Goal: Task Accomplishment & Management: Complete application form

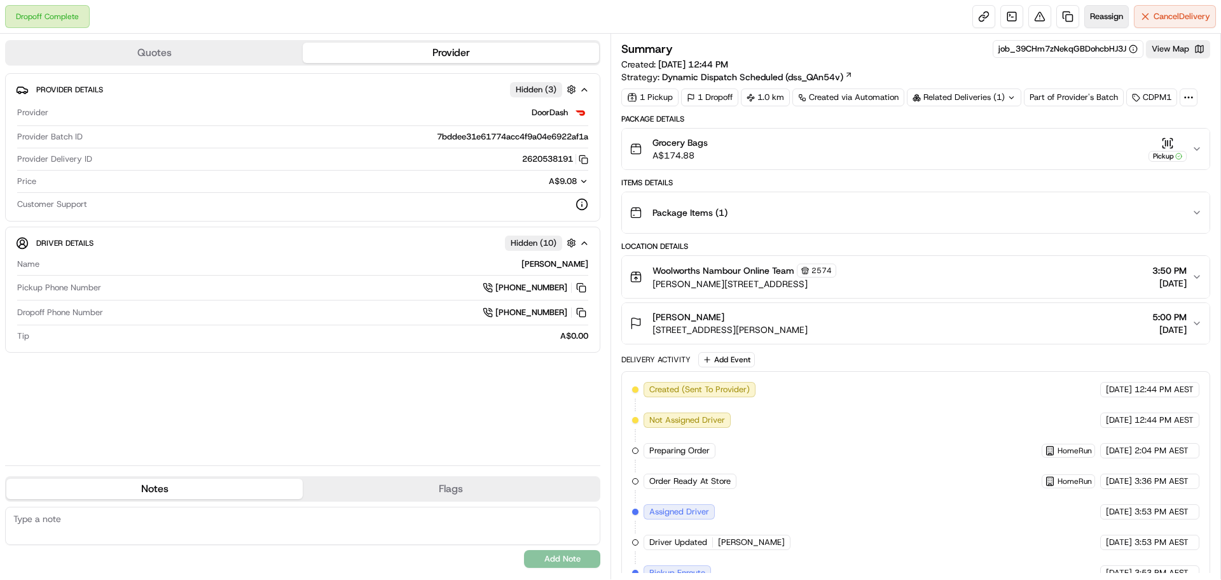
click at [1112, 10] on button "Reassign" at bounding box center [1107, 16] width 45 height 23
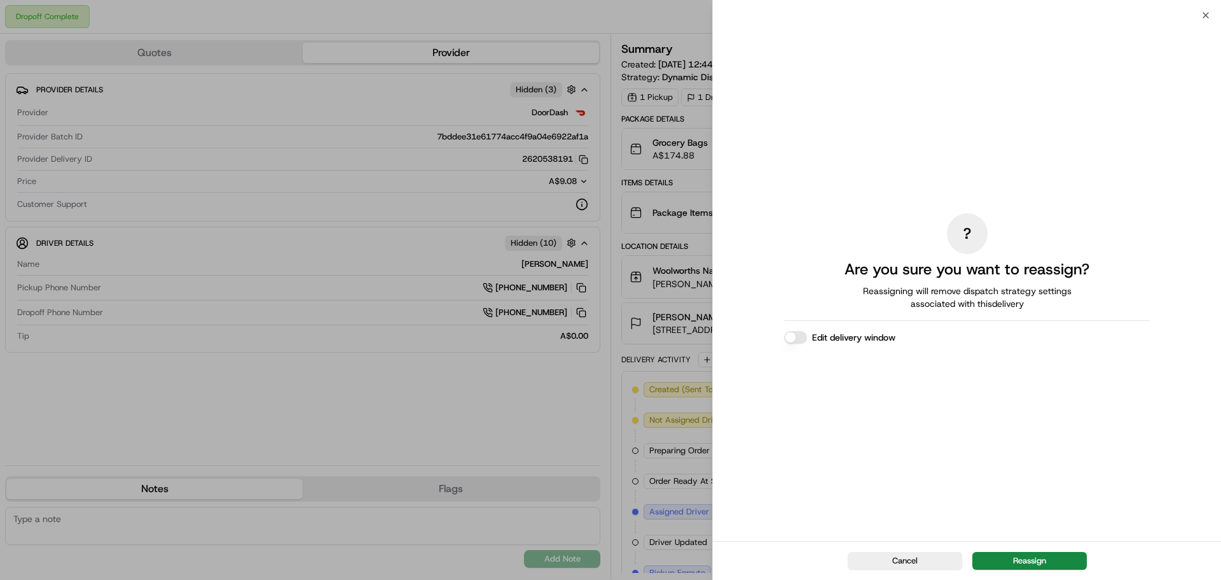
click at [1039, 548] on div "Cancel Reassign" at bounding box center [967, 560] width 508 height 39
click at [1039, 550] on div "Cancel Reassign" at bounding box center [967, 560] width 508 height 39
click at [1031, 567] on button "Reassign" at bounding box center [1030, 561] width 115 height 18
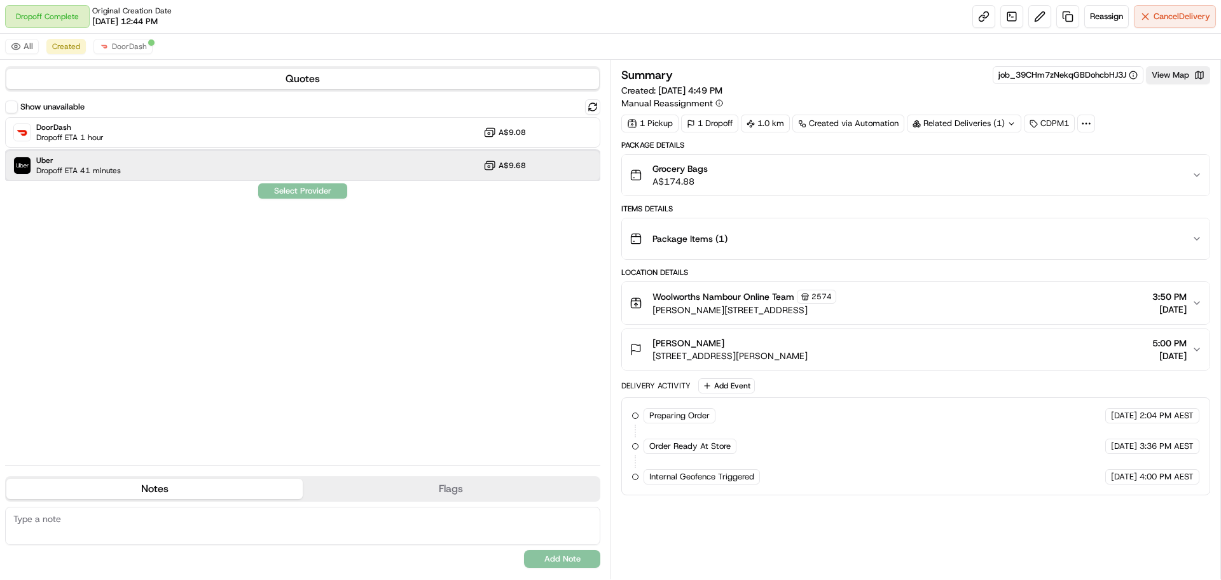
click at [157, 171] on div "Uber Dropoff ETA 41 minutes A$9.68" at bounding box center [302, 165] width 595 height 31
click at [312, 185] on button "Assign Provider" at bounding box center [303, 190] width 90 height 15
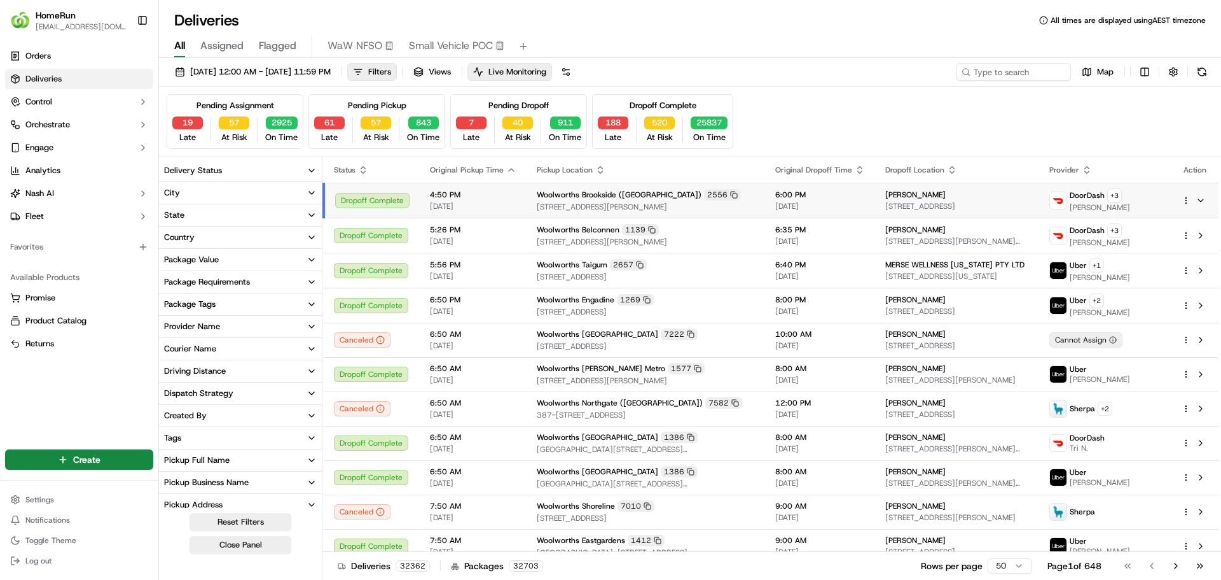
scroll to position [1353, 0]
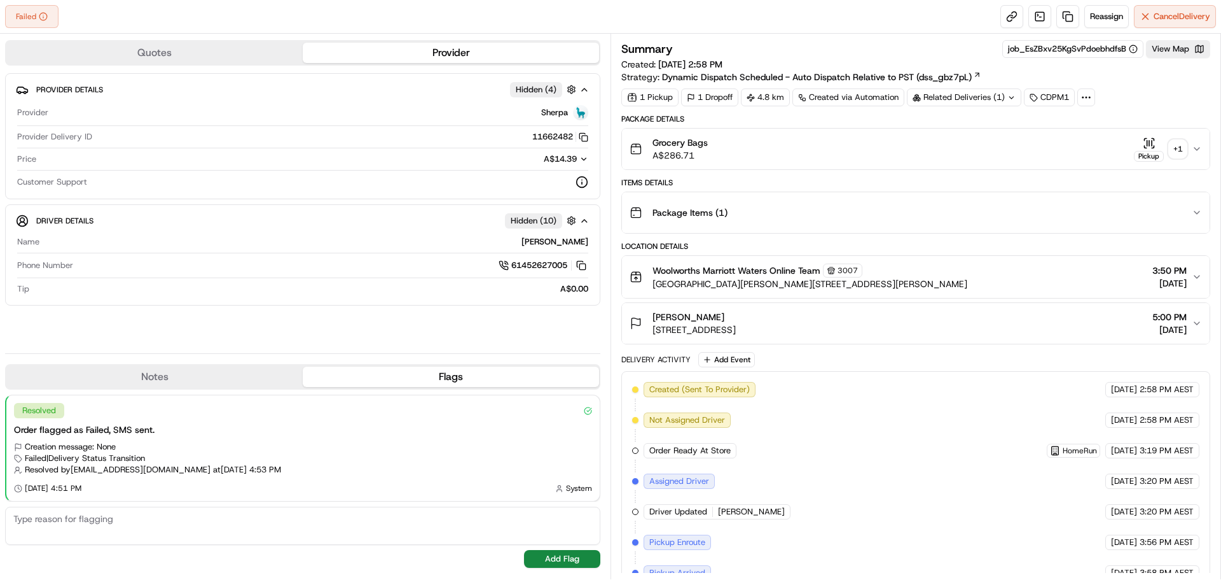
click at [1180, 148] on div "+ 1" at bounding box center [1178, 149] width 18 height 18
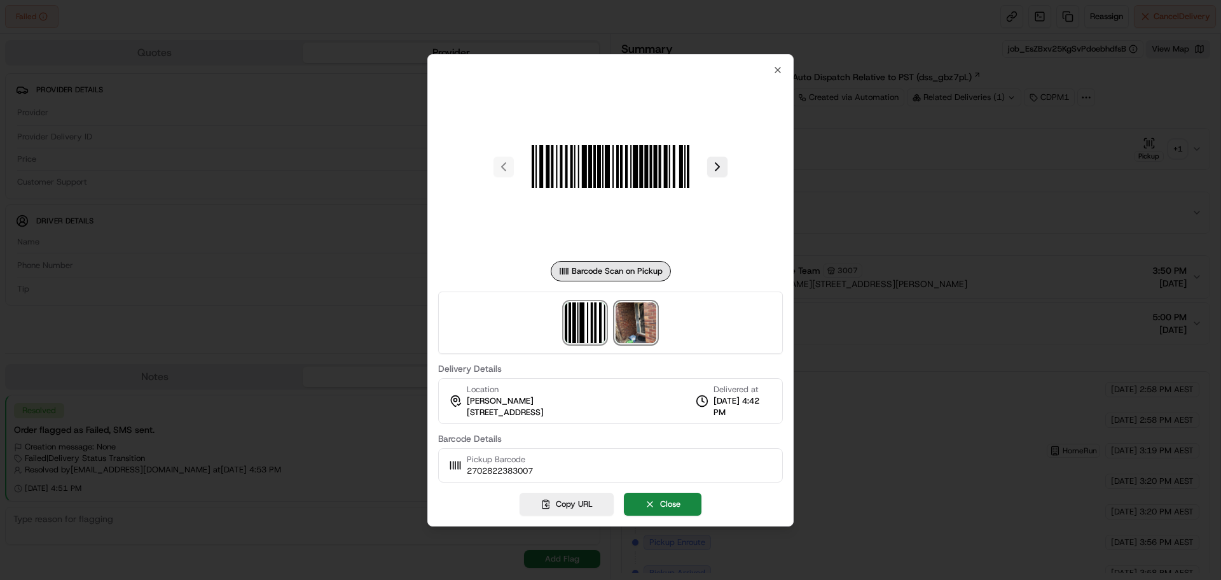
click at [653, 314] on img at bounding box center [636, 322] width 41 height 41
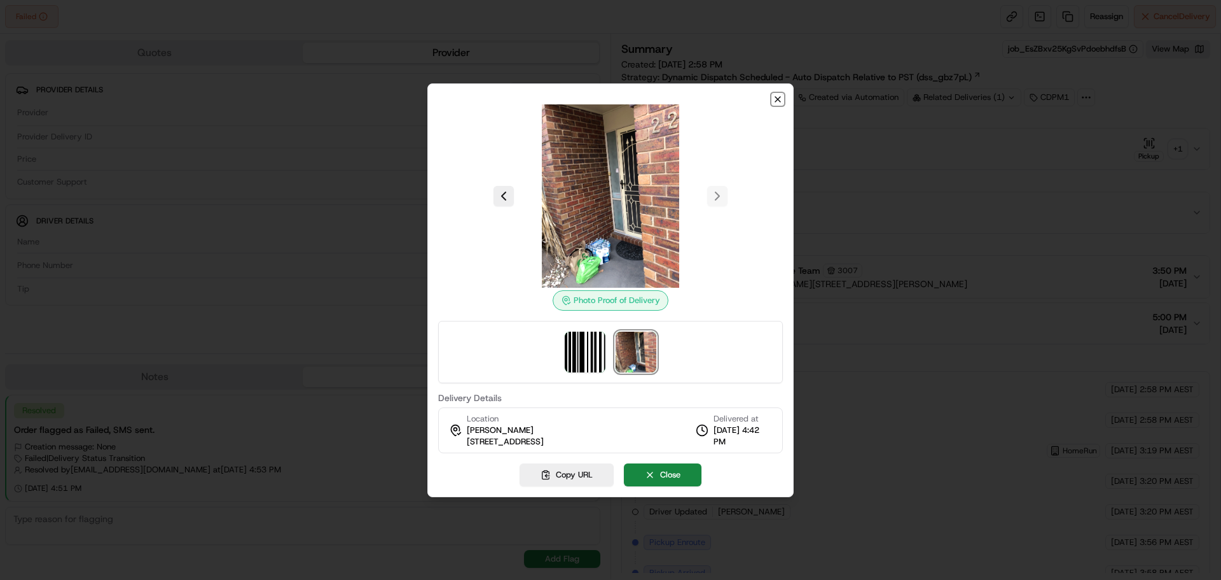
click at [776, 101] on icon "button" at bounding box center [778, 99] width 5 height 5
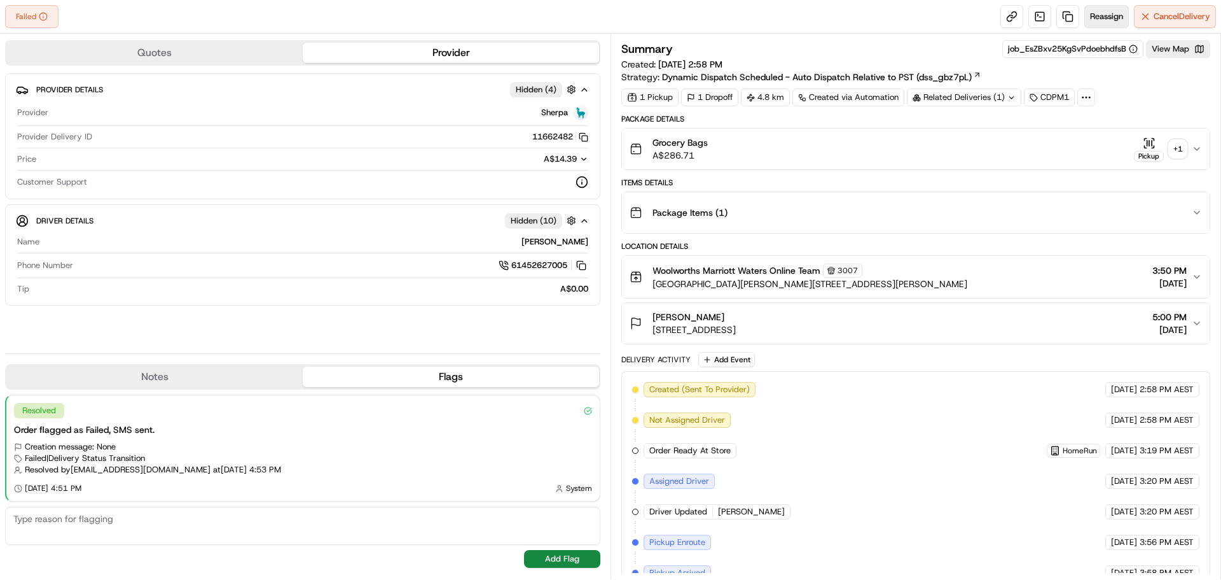
click at [1110, 18] on span "Reassign" at bounding box center [1106, 16] width 33 height 11
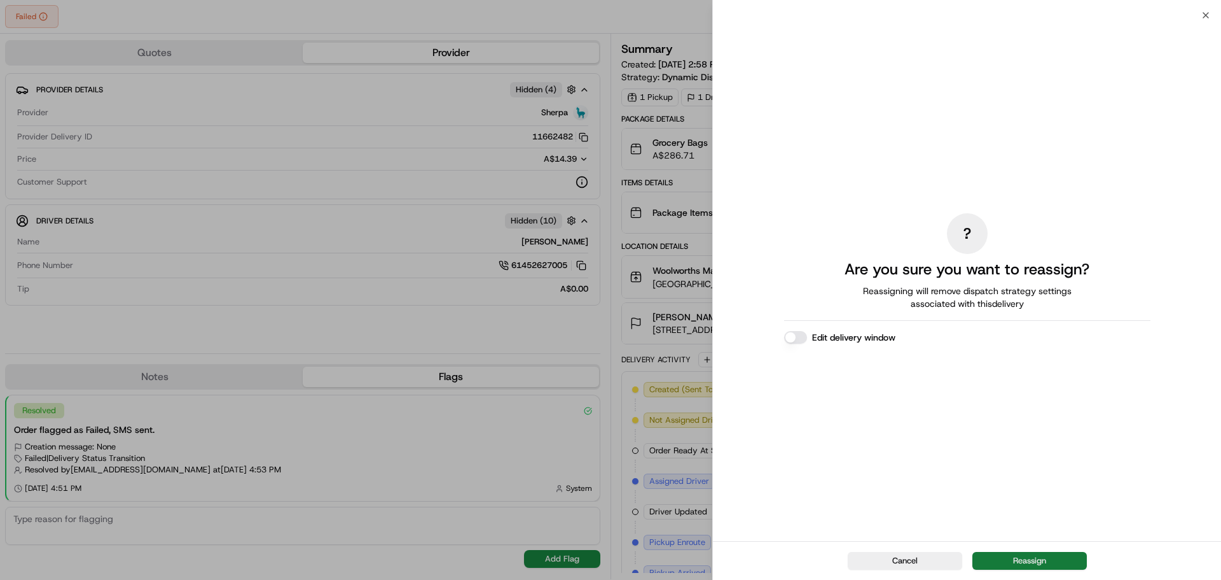
click at [1059, 561] on button "Reassign" at bounding box center [1030, 561] width 115 height 18
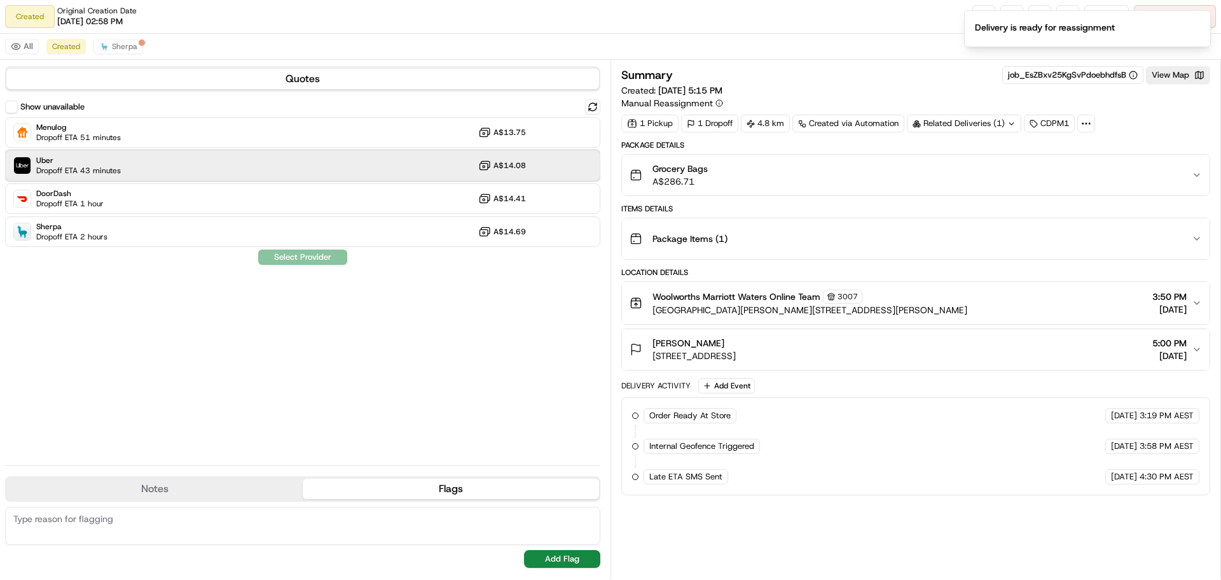
click at [83, 175] on span "Dropoff ETA 43 minutes" at bounding box center [78, 170] width 85 height 10
click at [295, 256] on button "Assign Provider" at bounding box center [303, 256] width 90 height 15
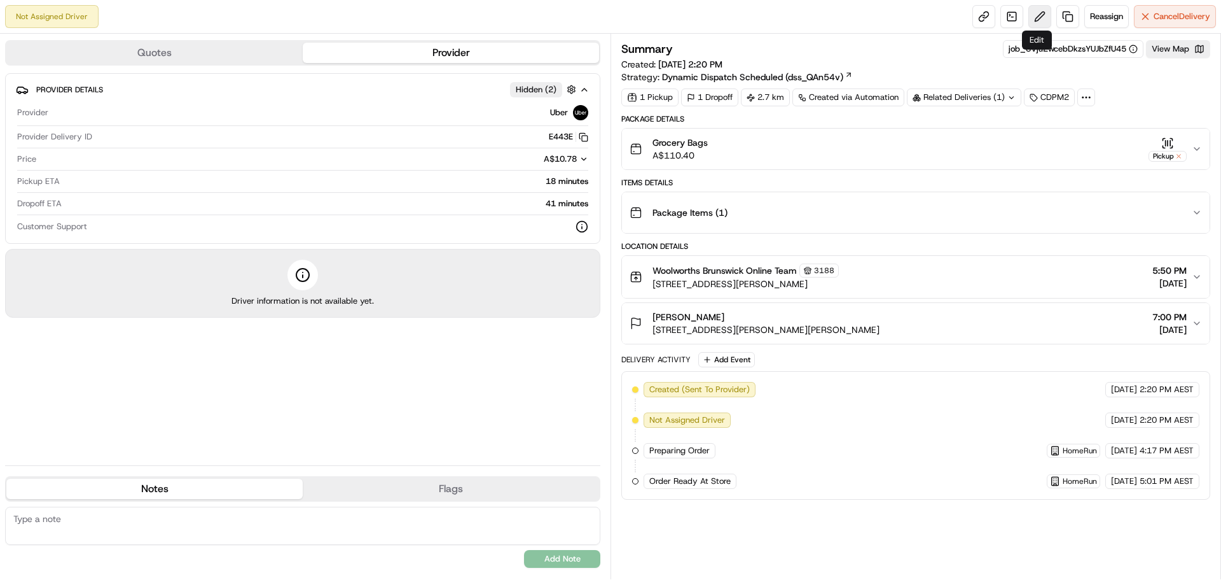
click at [1036, 12] on button at bounding box center [1040, 16] width 23 height 23
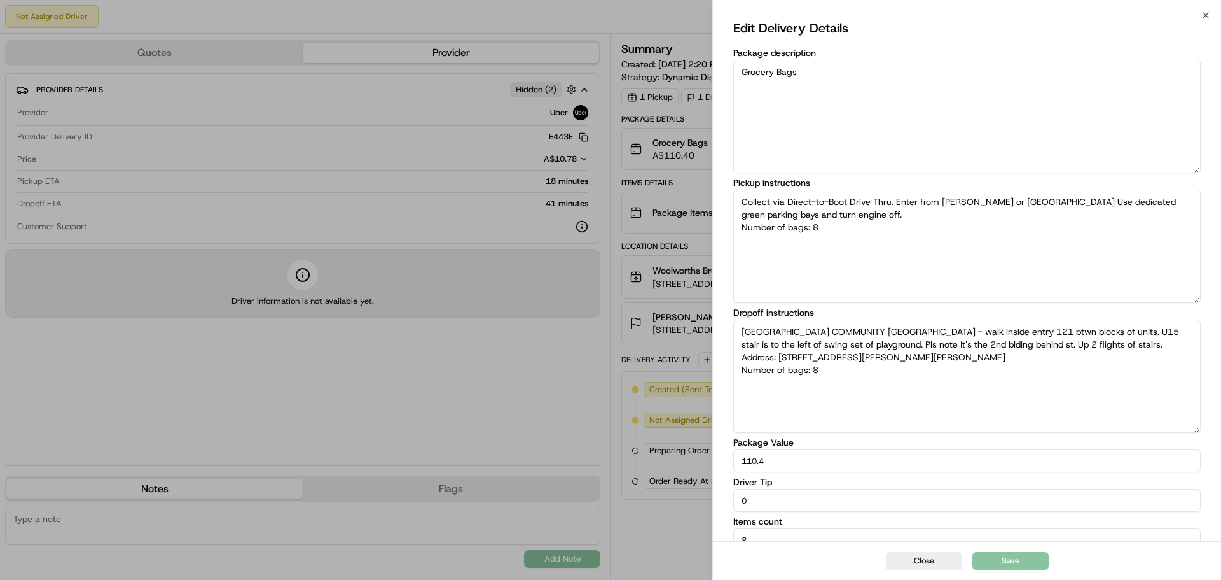
click at [832, 393] on textarea "PRINCESS BUILDING COMMUNITY Bldings - walk inside entry 121 btwn blocks of unit…" at bounding box center [968, 375] width 468 height 113
type textarea "Collect via Direct-to-Boot Drive Thru. Enter from [PERSON_NAME] or [GEOGRAPHIC_…"
type textarea "PRINCESS BUILDING COMMUNITY Bldings - walk inside entry 121 btwn blocks of unit…"
click at [993, 356] on textarea "PRINCESS BUILDING COMMUNITY Bldings - walk inside entry 121 btwn blocks of unit…" at bounding box center [968, 375] width 468 height 113
drag, startPoint x: 976, startPoint y: 361, endPoint x: 860, endPoint y: 354, distance: 116.6
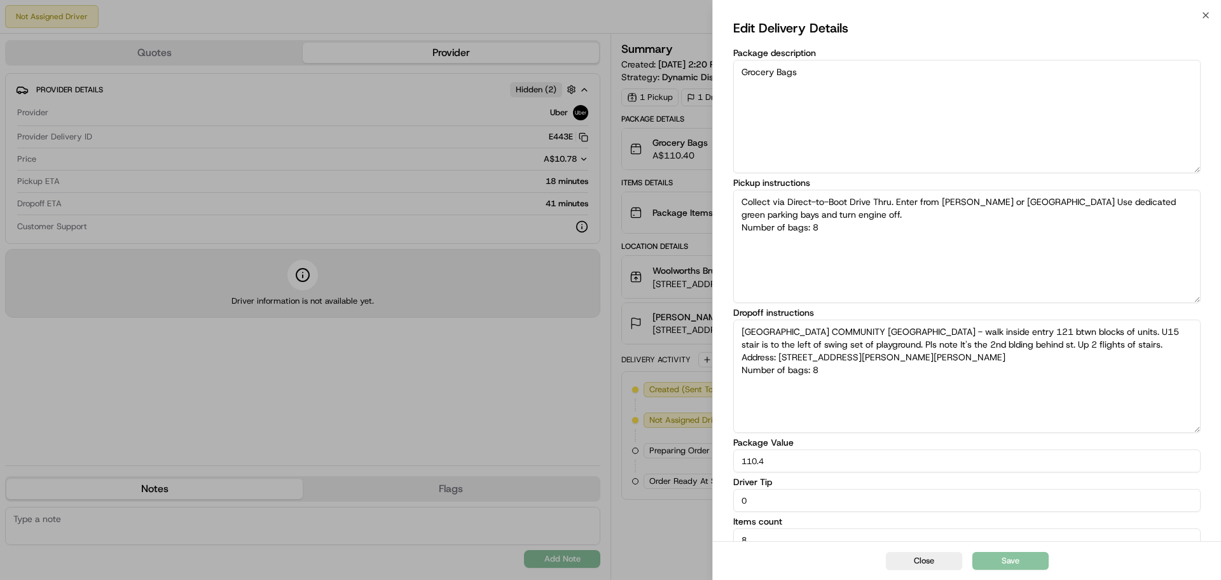
click at [849, 337] on textarea "PRINCESS BUILDING COMMUNITY Bldings - walk inside entry 121 btwn blocks of unit…" at bounding box center [968, 375] width 468 height 113
click at [861, 370] on textarea "PRINCESS BUILDING COMMUNITY Bldings - walk inside entry 121 btwn blocks of unit…" at bounding box center [968, 375] width 468 height 113
click at [825, 397] on textarea "PRINCESS BUILDING COMMUNITY Bldings - walk inside entry 121 btwn blocks of unit…" at bounding box center [968, 375] width 468 height 113
drag, startPoint x: 947, startPoint y: 360, endPoint x: 735, endPoint y: 333, distance: 214.2
click at [735, 333] on textarea "PRINCESS BUILDING COMMUNITY Bldings - walk inside entry 121 btwn blocks of unit…" at bounding box center [968, 375] width 468 height 113
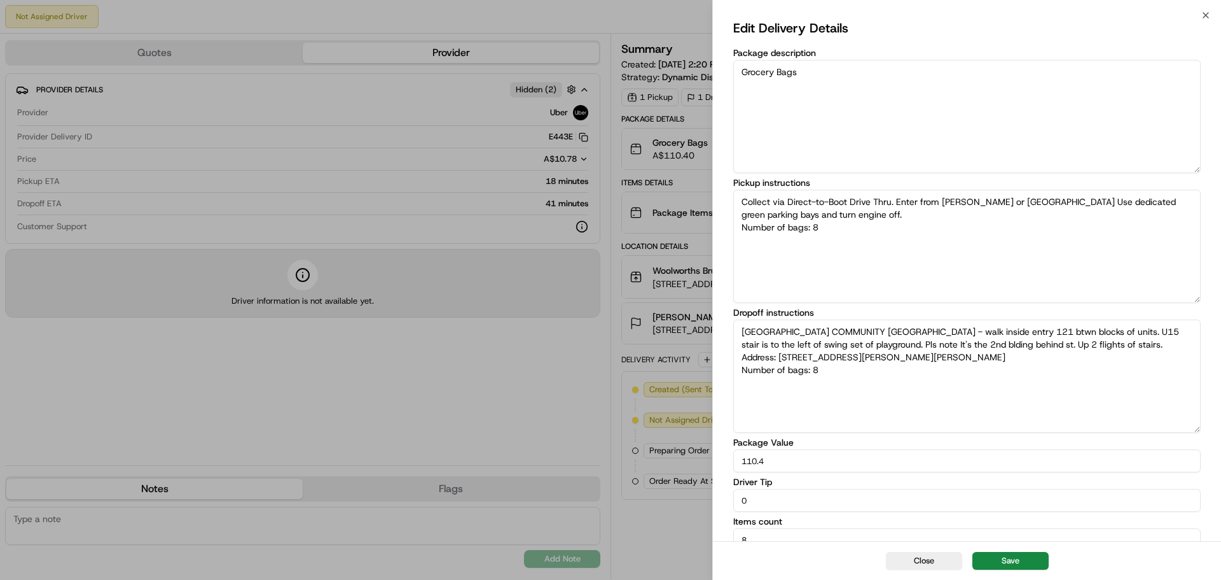
type textarea "Collect via Direct-to-Boot Drive Thru. Enter from [PERSON_NAME] or [GEOGRAPHIC_…"
type textarea "Number of bags: 8"
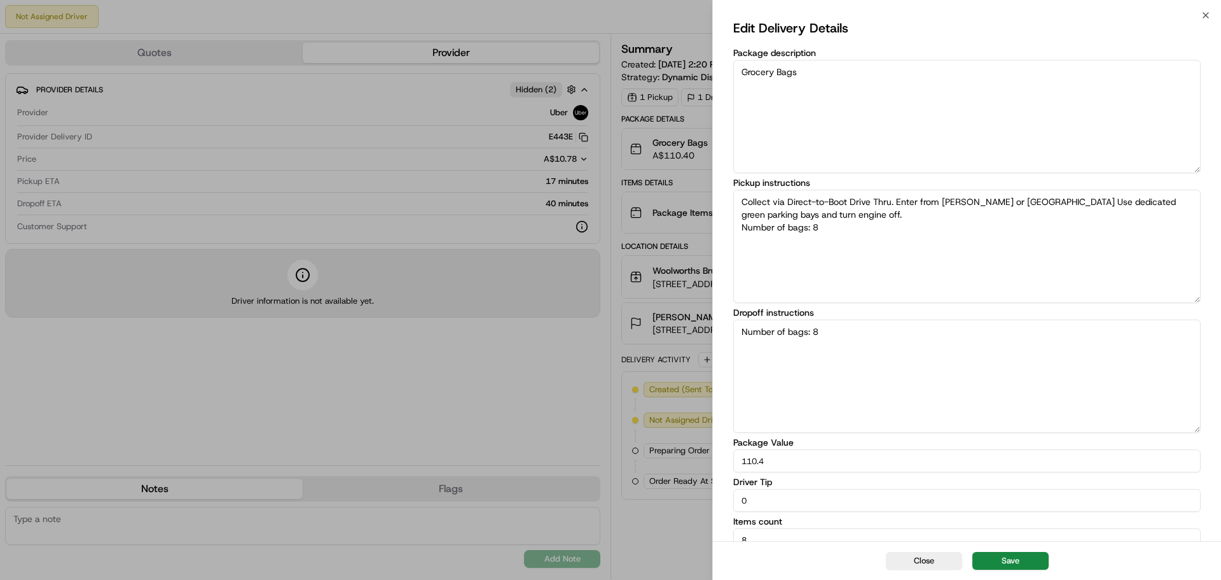
type textarea "Collect via Direct-to-Boot Drive Thru. Enter from [PERSON_NAME] or [GEOGRAPHIC_…"
type textarea "ITS BLOCK OF FLATS BEHIND THE BLOCK (161 ON THE STREET ) DIRECTLY Number of bag…"
type textarea "Collect via Direct-to-Boot Drive Thru. Enter from [PERSON_NAME] or [GEOGRAPHIC_…"
drag, startPoint x: 787, startPoint y: 329, endPoint x: 758, endPoint y: 329, distance: 29.3
click at [758, 329] on textarea "ITS BLOCK OF FLATS BEHIND THE BLOCK (161 ON THE STREET ) DIRECTLY OPPOSITE THE …" at bounding box center [968, 375] width 468 height 113
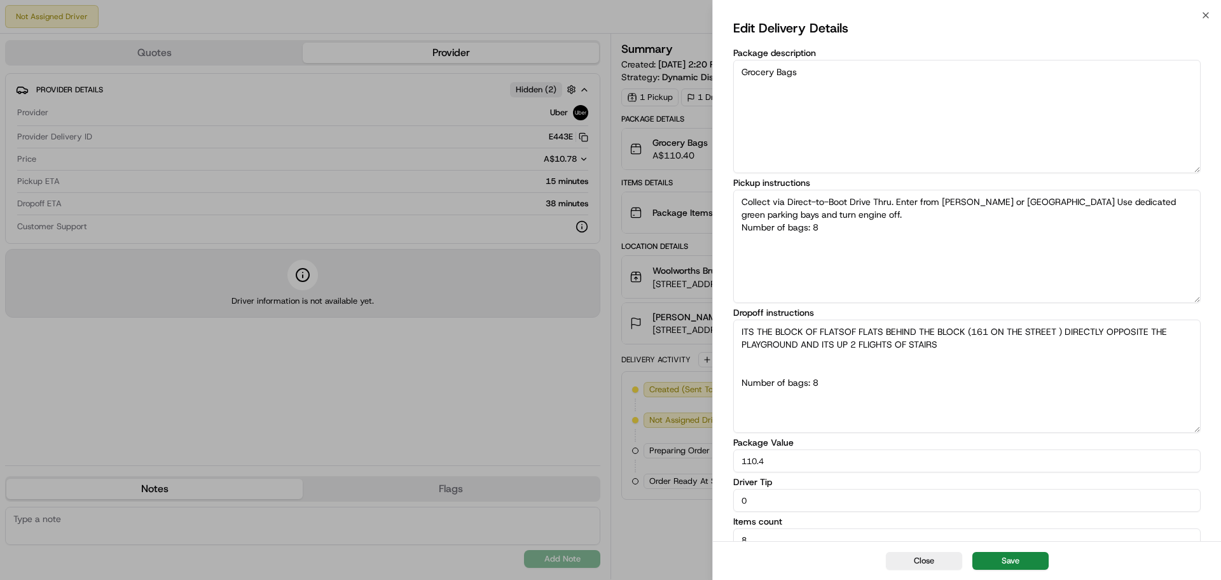
type textarea "ITS THE BLOCK OF FLATS OF FLATS BEHIND THE BLOCK (161 ON THE STREET ) DIRECTLY …"
type textarea "Collect via Direct-to-Boot Drive Thru. Enter from [PERSON_NAME] or [GEOGRAPHIC_…"
click at [890, 330] on textarea "ITS THE BLOCK OF FLATS OF FLATS BEHIND THE BLOCK (161 ON THE STREET ) DIRECTLY …" at bounding box center [968, 375] width 468 height 113
click at [773, 328] on textarea "ITS THE BLOCK OF FLATS BEHIND THE BLOCK (161 ON THE STREET ) DIRECTLY OPPOSITE …" at bounding box center [968, 375] width 468 height 113
type textarea "ITS THE SECOND BLOCK OF FLATS BEHIND THE BLOCK (161 ON THE STREET ) DIRECTLY OP…"
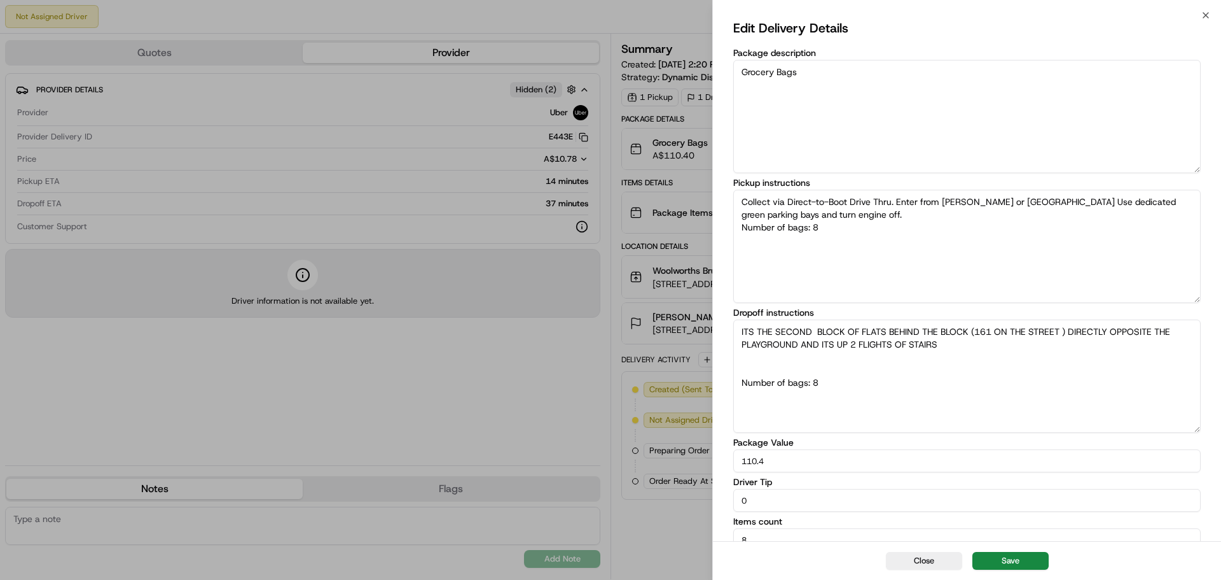
drag, startPoint x: 964, startPoint y: 348, endPoint x: 711, endPoint y: 328, distance: 254.7
click at [711, 328] on body "Not Assigned Driver Reassign Cancel Delivery Quotes Provider Provider Details H…" at bounding box center [610, 290] width 1221 height 580
drag, startPoint x: 780, startPoint y: 337, endPoint x: 922, endPoint y: 374, distance: 146.6
click at [909, 388] on textarea "ITS THE SECOND BLOCK OF FLATS BEHIND THE BLOCK (161 ON THE STREET ) DIRECTLY OP…" at bounding box center [968, 375] width 468 height 113
click at [837, 387] on textarea "ITS THE SECOND BLOCK OF FLATS BEHIND THE BLOCK (161 ON THE STREET ) DIRECTLY OP…" at bounding box center [968, 375] width 468 height 113
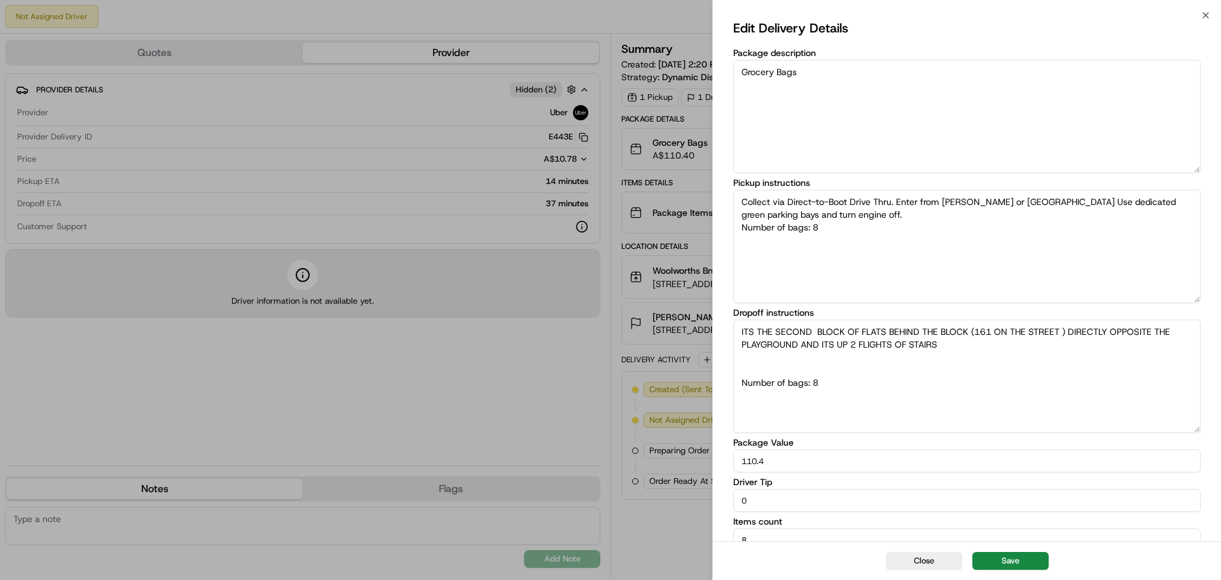
click at [953, 342] on textarea "ITS THE SECOND BLOCK OF FLATS BEHIND THE BLOCK (161 ON THE STREET ) DIRECTLY OP…" at bounding box center [968, 375] width 468 height 113
type textarea "Collect via Direct-to-Boot Drive Thru. Enter from [PERSON_NAME] or [GEOGRAPHIC_…"
drag, startPoint x: 964, startPoint y: 352, endPoint x: 710, endPoint y: 328, distance: 255.6
click at [710, 328] on body "Not Assigned Driver Reassign Cancel Delivery Quotes Provider Provider Details H…" at bounding box center [610, 290] width 1221 height 580
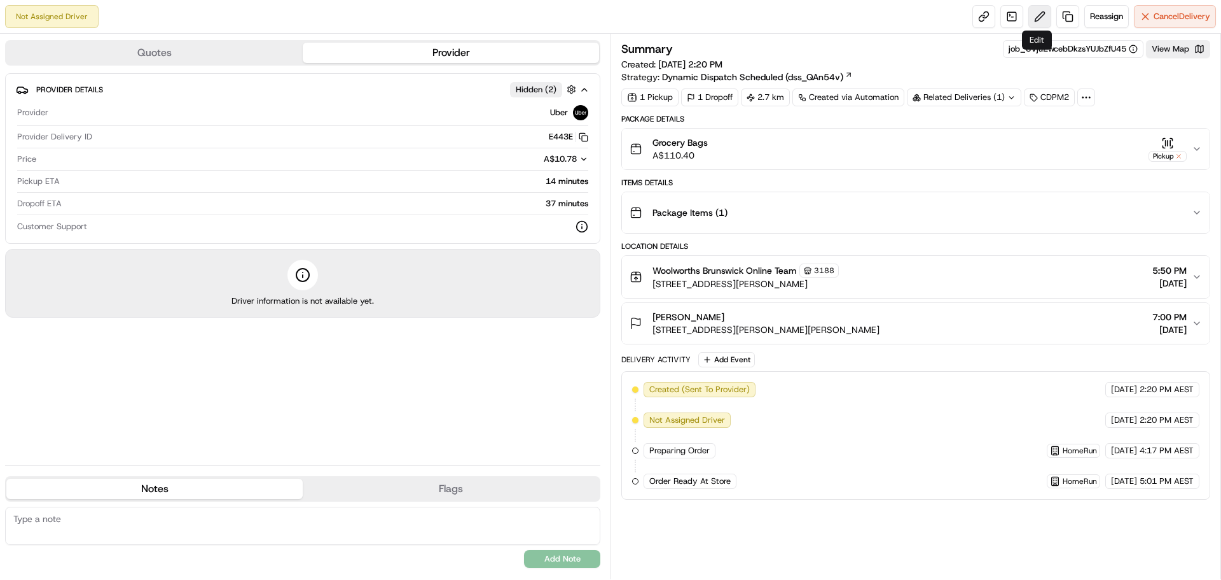
click at [1036, 13] on button at bounding box center [1040, 16] width 23 height 23
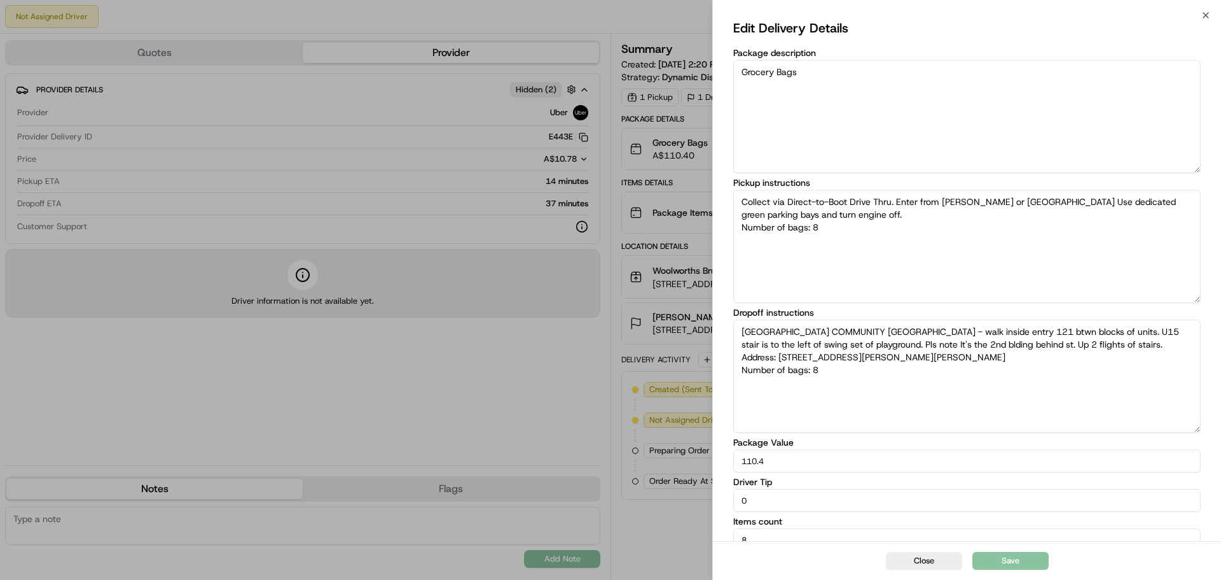
drag, startPoint x: 823, startPoint y: 375, endPoint x: 725, endPoint y: 325, distance: 110.7
click at [725, 325] on div "Edit Delivery Details Package description Grocery Bags Pickup instructions Coll…" at bounding box center [967, 284] width 508 height 538
type textarea "Collect via Direct-to-Boot Drive Thru. Enter from [PERSON_NAME] or [GEOGRAPHIC_…"
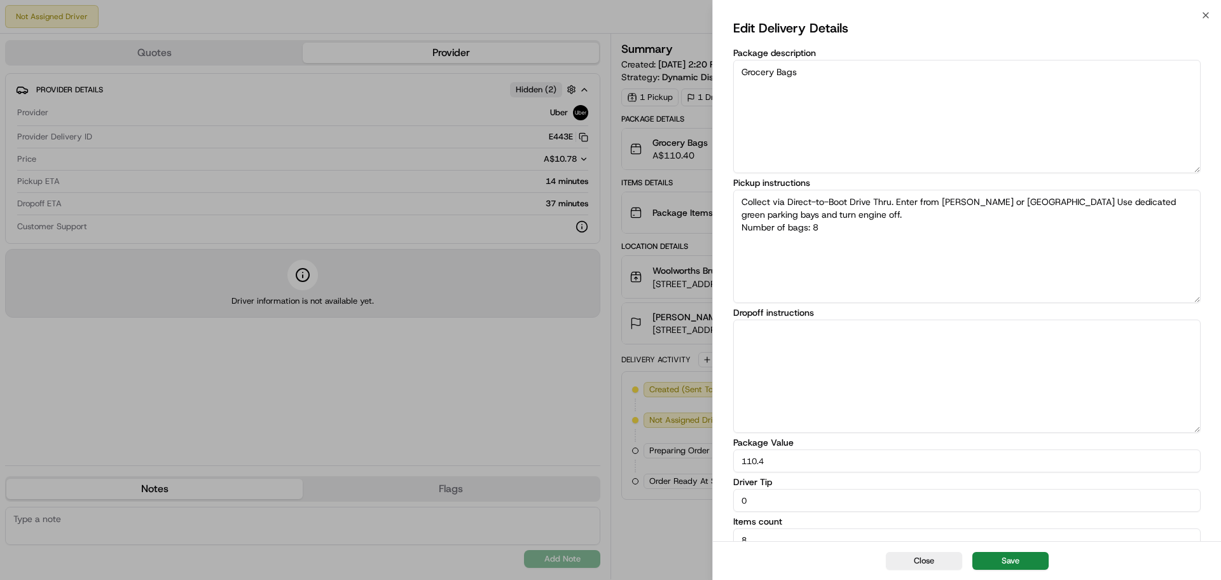
paste textarea "ITS THE SECOND BLOCK OF FLATS BEHIND THE BLOCK (161 ON THE STREET ) DIRECTLY OP…"
type textarea "ITS THE SECOND BLOCK OF FLATS BEHIND THE BLOCK (161 ON THE STREET ) DIRECTLY OP…"
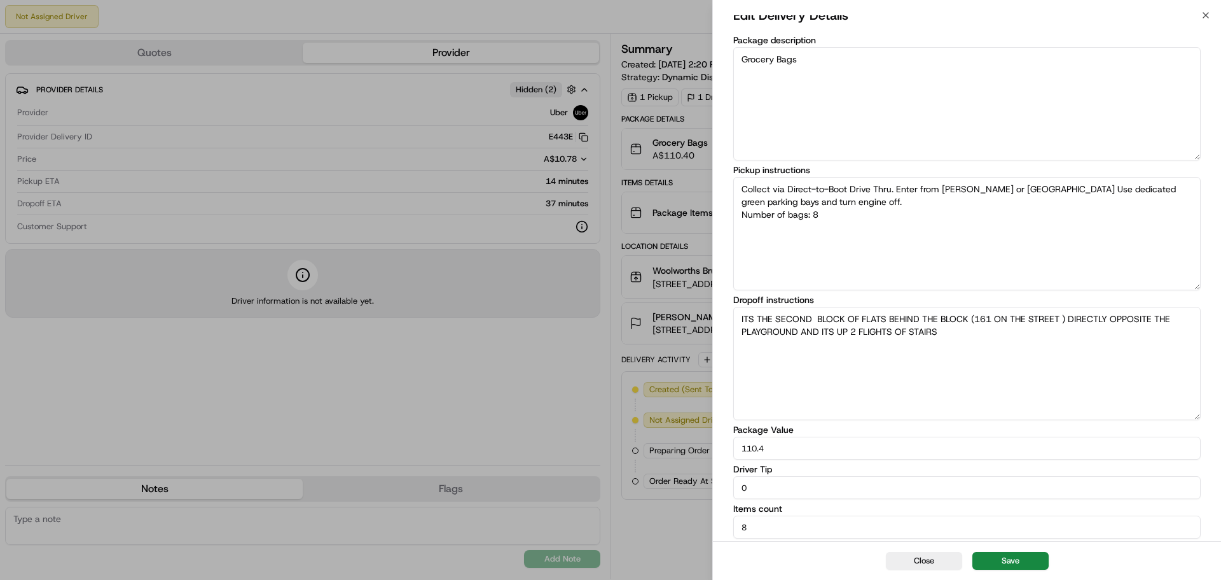
drag, startPoint x: 963, startPoint y: 333, endPoint x: 739, endPoint y: 310, distance: 225.0
click at [739, 310] on textarea "ITS THE SECOND BLOCK OF FLATS BEHIND THE BLOCK (161 ON THE STREET ) DIRECTLY OP…" at bounding box center [968, 363] width 468 height 113
type textarea "Collect via Direct-to-Boot Drive Thru. Enter from [PERSON_NAME] or [GEOGRAPHIC_…"
type textarea "ITS THE SECOND BLOCK OF FLATS BEHIND THE BLOCK (161 ON THE STREET ) DIRECTLY OP…"
click at [1012, 554] on button "Save" at bounding box center [1011, 561] width 76 height 18
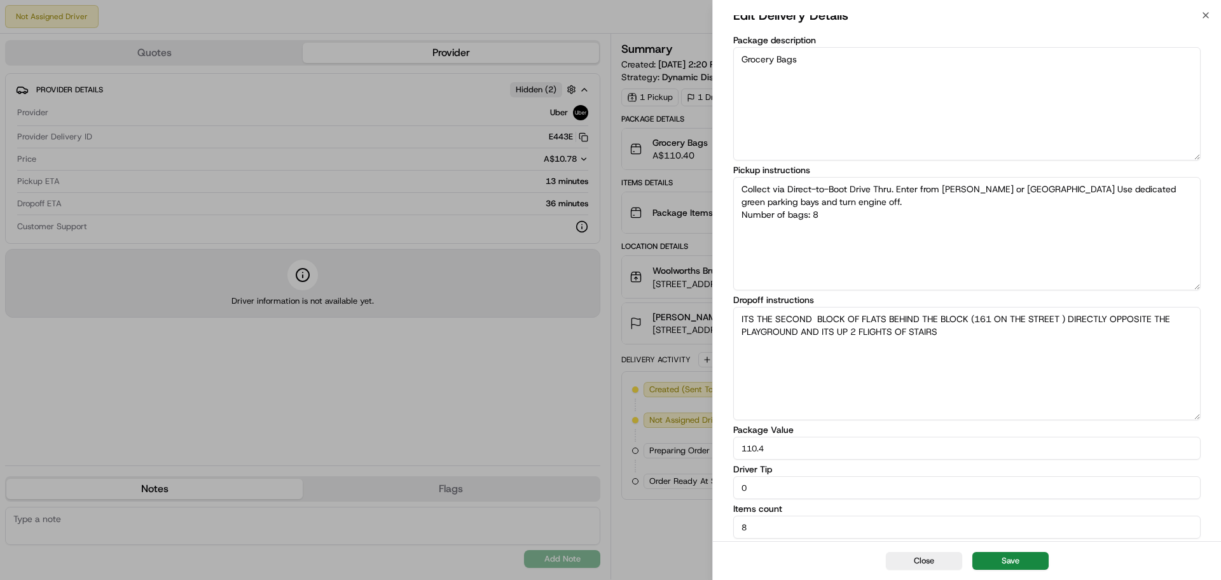
type textarea "Collect via Direct-to-Boot Drive Thru. Enter from [PERSON_NAME] or [GEOGRAPHIC_…"
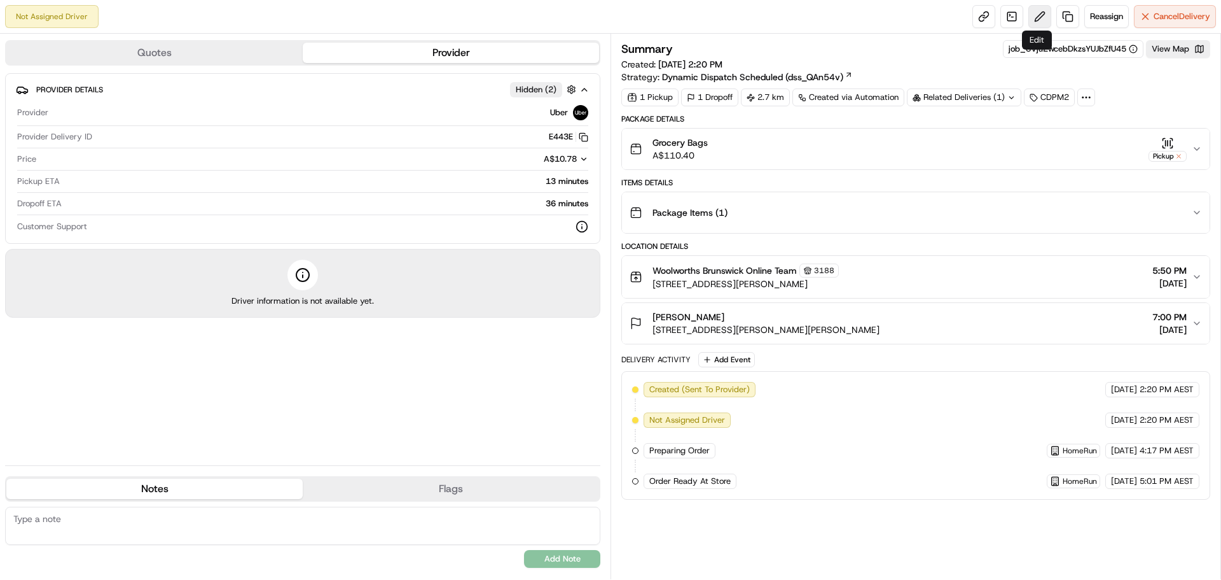
click at [1040, 14] on button at bounding box center [1040, 16] width 23 height 23
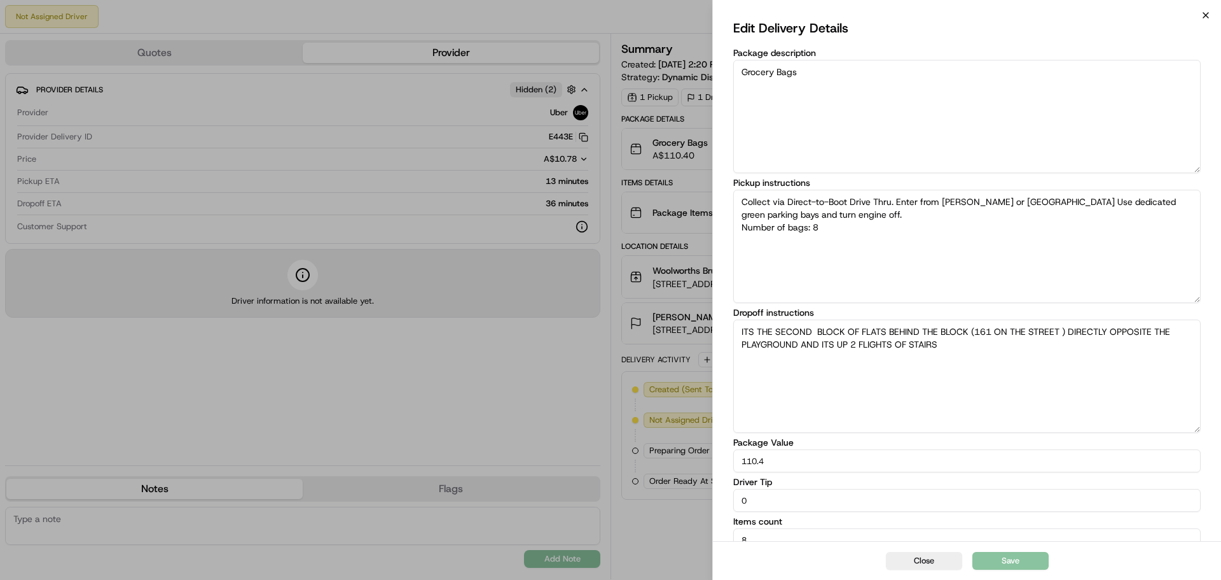
click at [1211, 13] on icon "button" at bounding box center [1206, 15] width 10 height 10
